Goal: Complete application form: Complete application form

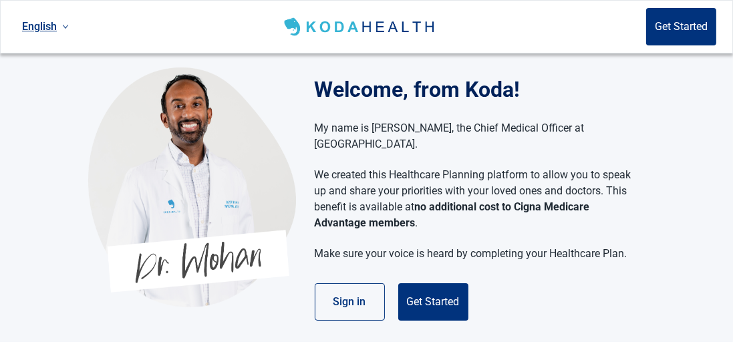
click at [435, 293] on button "Get Started" at bounding box center [433, 301] width 70 height 37
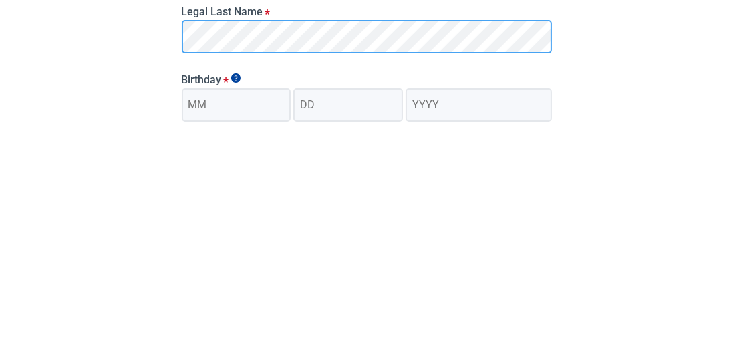
scroll to position [79, 0]
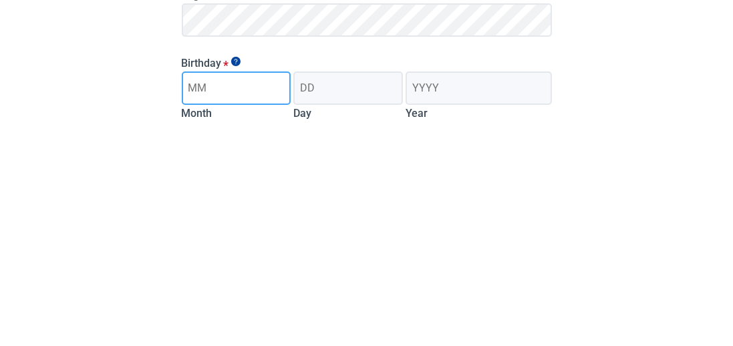
click at [213, 313] on input "Month" at bounding box center [237, 310] width 110 height 33
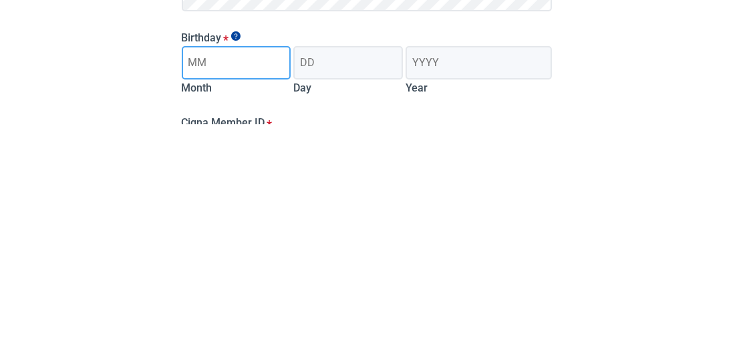
scroll to position [105, 0]
type input "05"
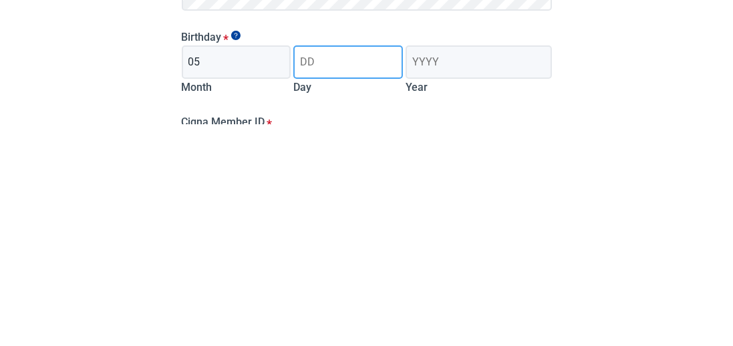
click at [339, 280] on input "Day" at bounding box center [348, 284] width 110 height 33
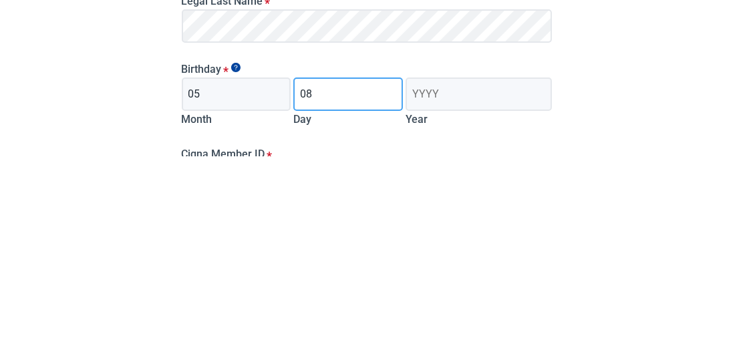
type input "08"
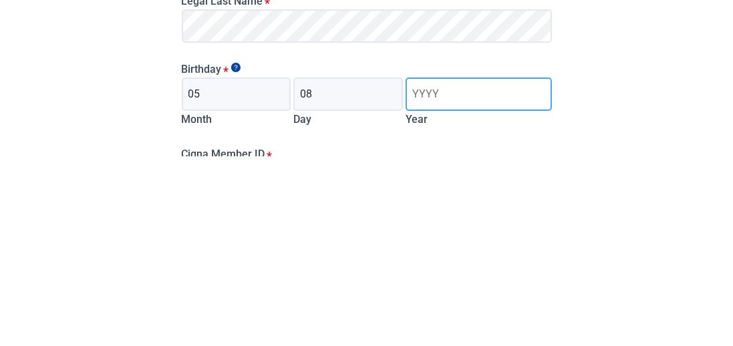
click at [412, 286] on input "Year" at bounding box center [479, 284] width 146 height 33
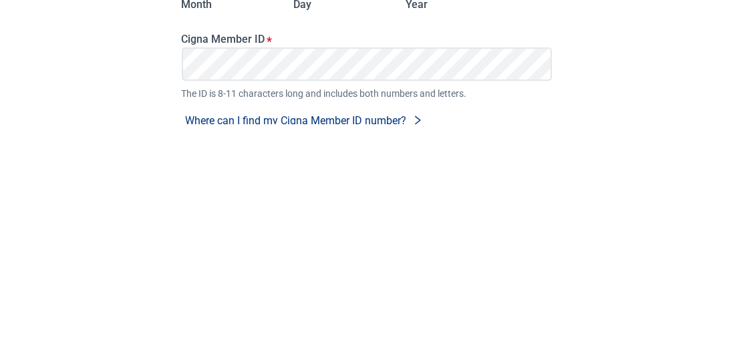
scroll to position [194, 0]
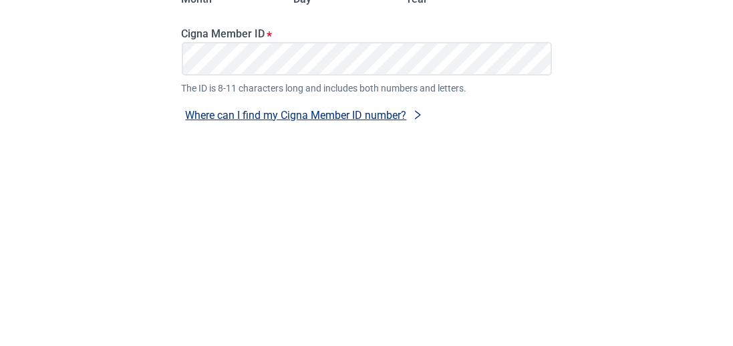
type input "1979"
